Goal: Information Seeking & Learning: Learn about a topic

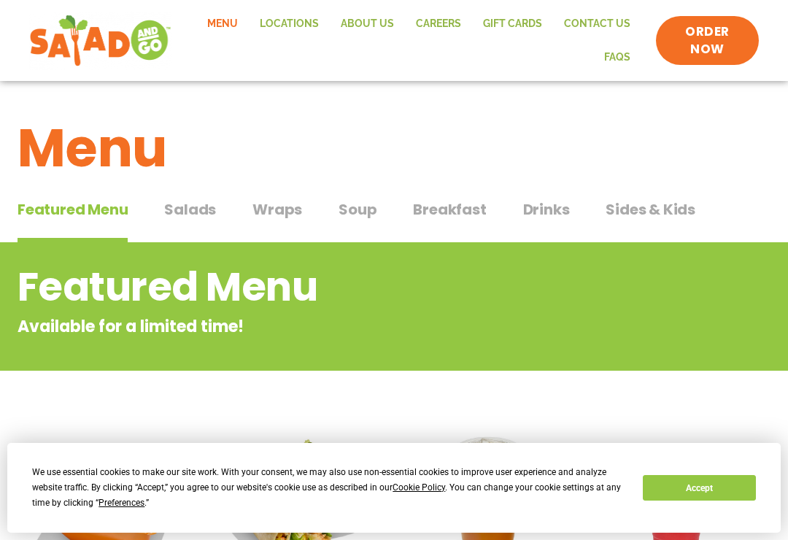
click at [184, 202] on span "Salads" at bounding box center [190, 209] width 52 height 22
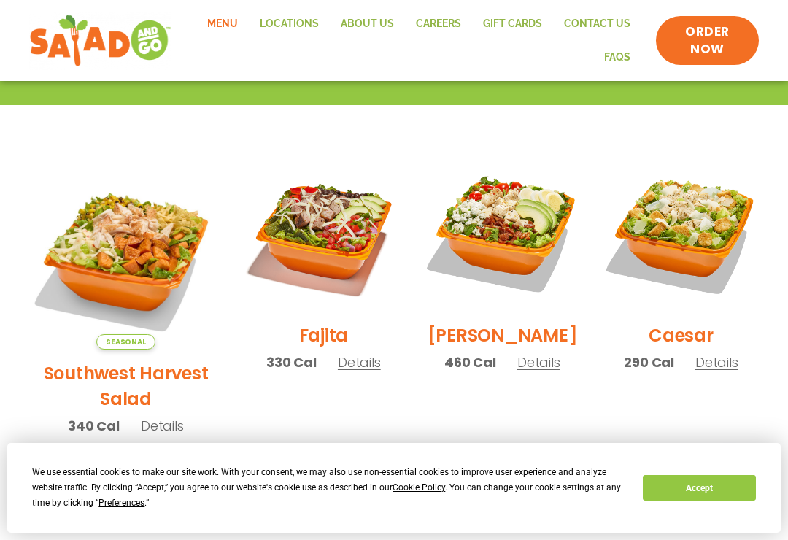
scroll to position [339, 0]
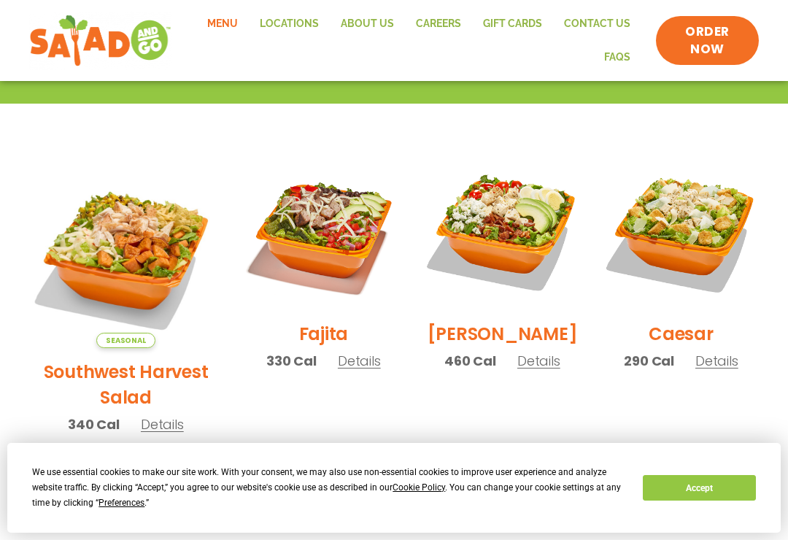
click at [147, 415] on span "Details" at bounding box center [162, 424] width 43 height 18
click at [292, 225] on img at bounding box center [323, 231] width 157 height 157
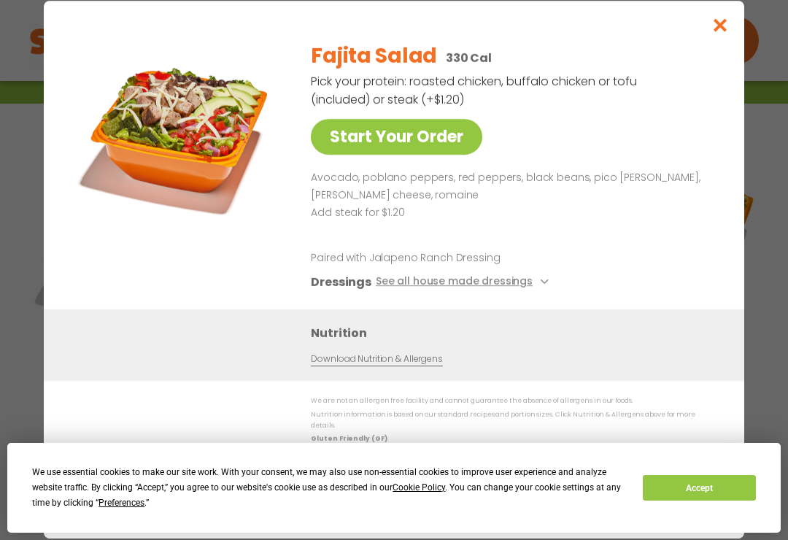
click at [540, 284] on icon at bounding box center [543, 282] width 6 height 6
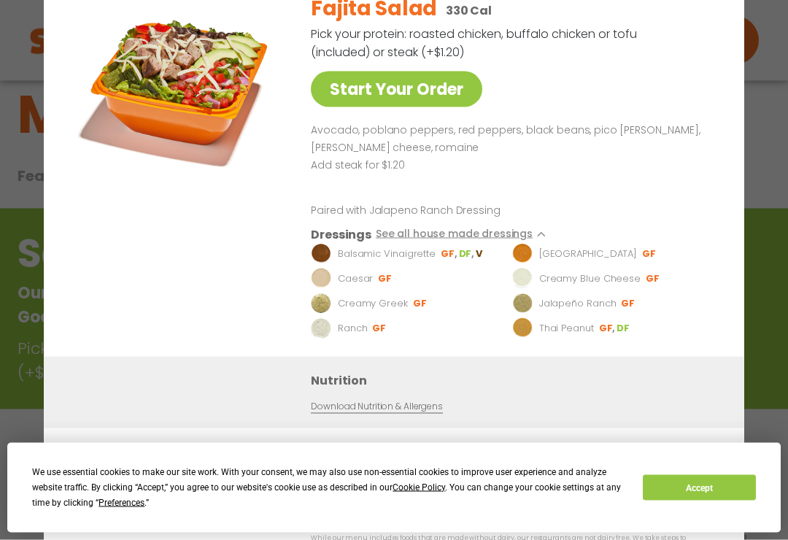
scroll to position [0, 0]
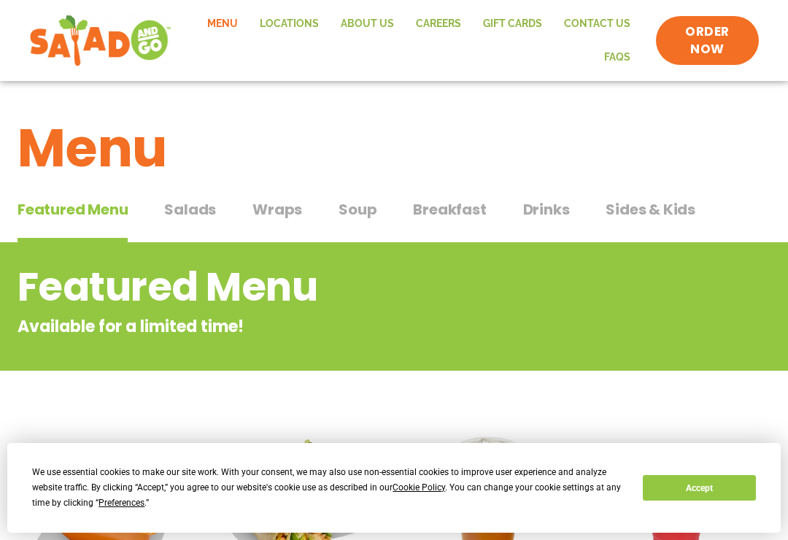
click at [442, 204] on span "Breakfast" at bounding box center [449, 209] width 73 height 22
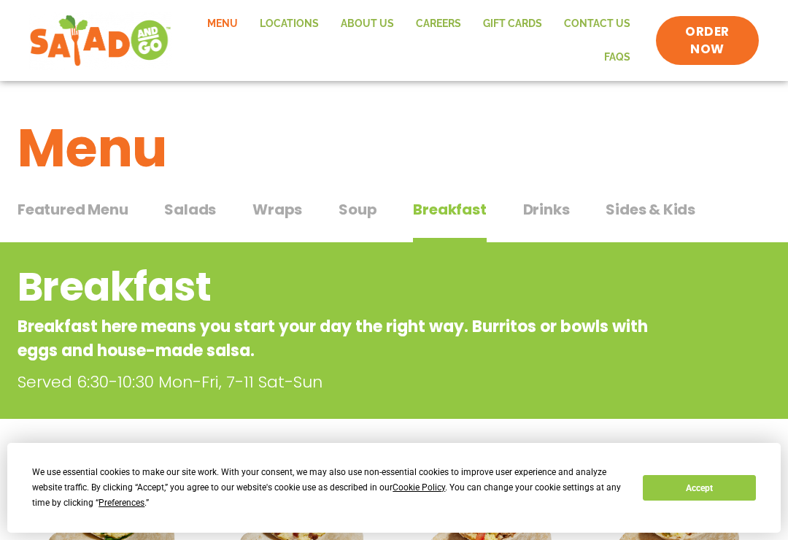
click at [352, 204] on span "Soup" at bounding box center [357, 209] width 38 height 22
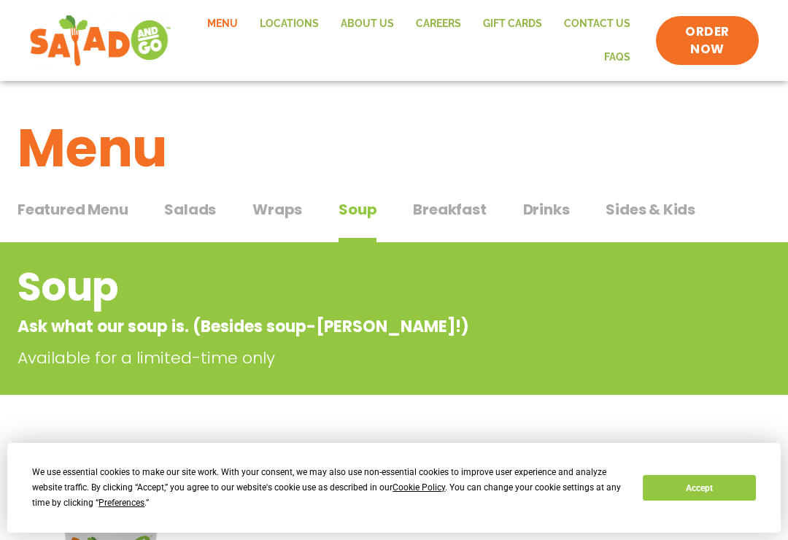
click at [276, 202] on span "Wraps" at bounding box center [277, 209] width 50 height 22
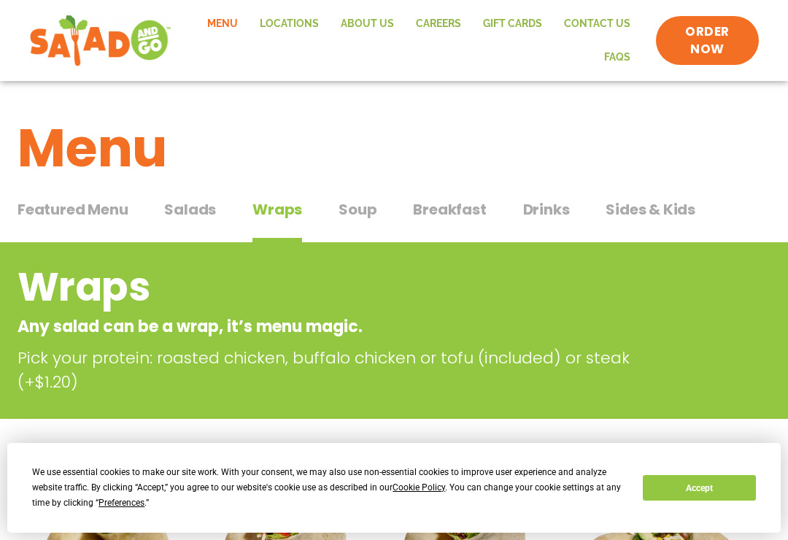
click at [530, 209] on span "Drinks" at bounding box center [546, 209] width 47 height 22
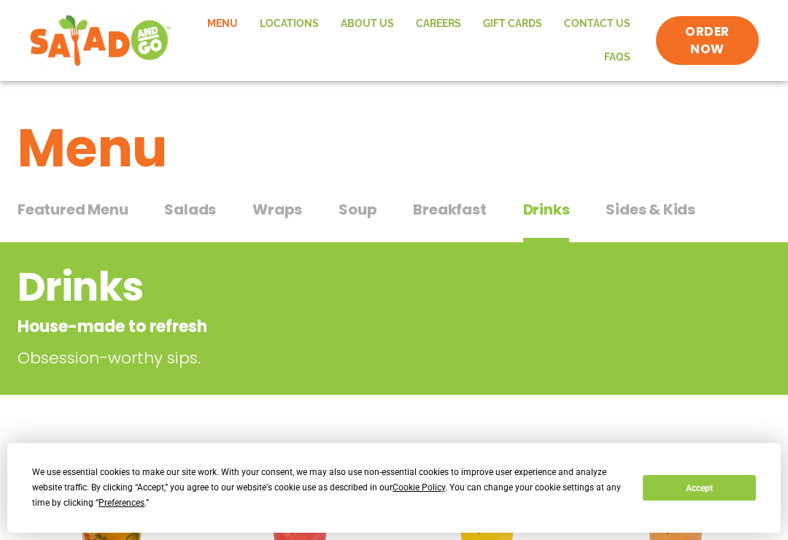
click at [65, 39] on img at bounding box center [100, 41] width 142 height 58
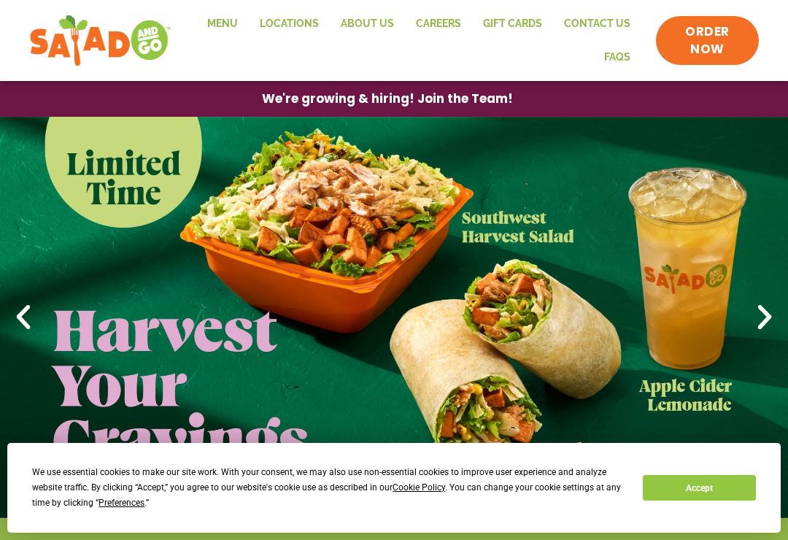
click at [31, 314] on icon "Previous slide" at bounding box center [23, 317] width 32 height 32
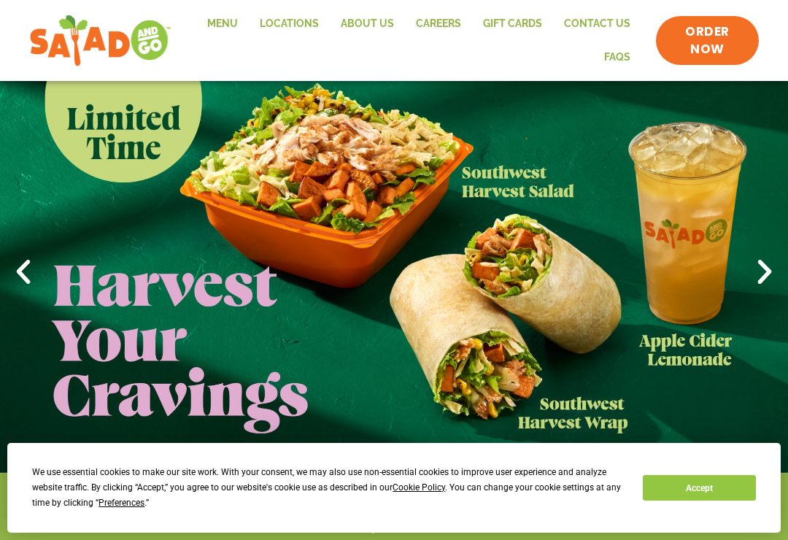
scroll to position [44, 0]
click at [762, 272] on icon "Next slide" at bounding box center [764, 273] width 32 height 32
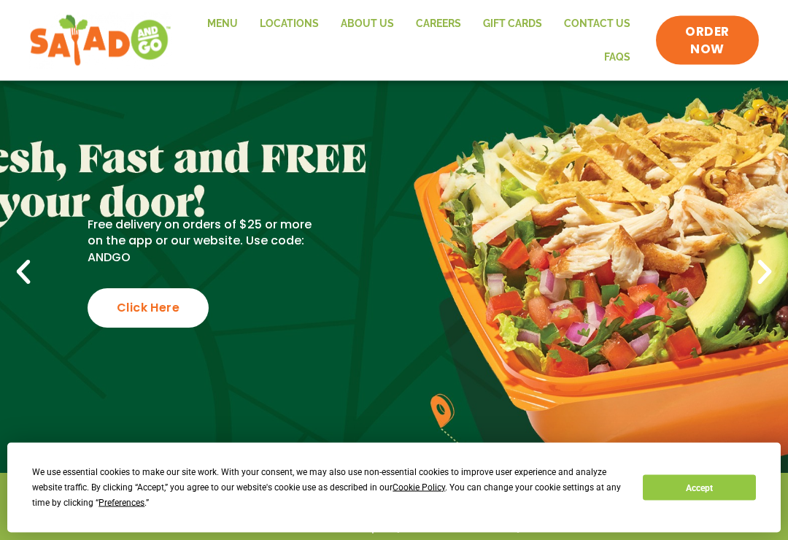
click at [758, 279] on icon "Next slide" at bounding box center [764, 273] width 32 height 32
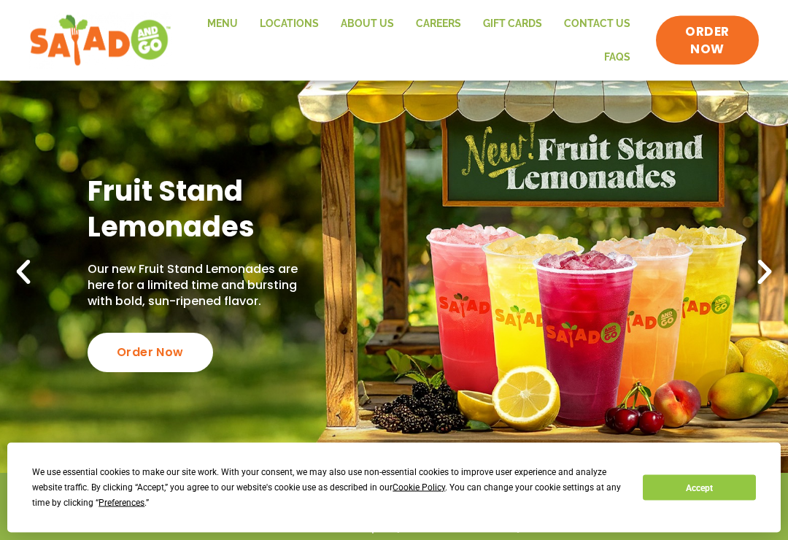
click at [764, 273] on icon "Next slide" at bounding box center [764, 273] width 32 height 32
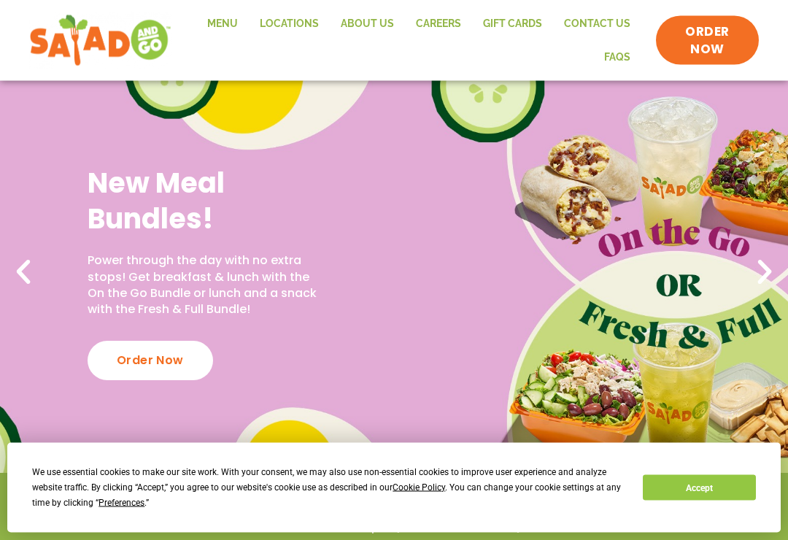
click at [776, 268] on icon "Next slide" at bounding box center [764, 273] width 32 height 32
